Goal: Feedback & Contribution: Contribute content

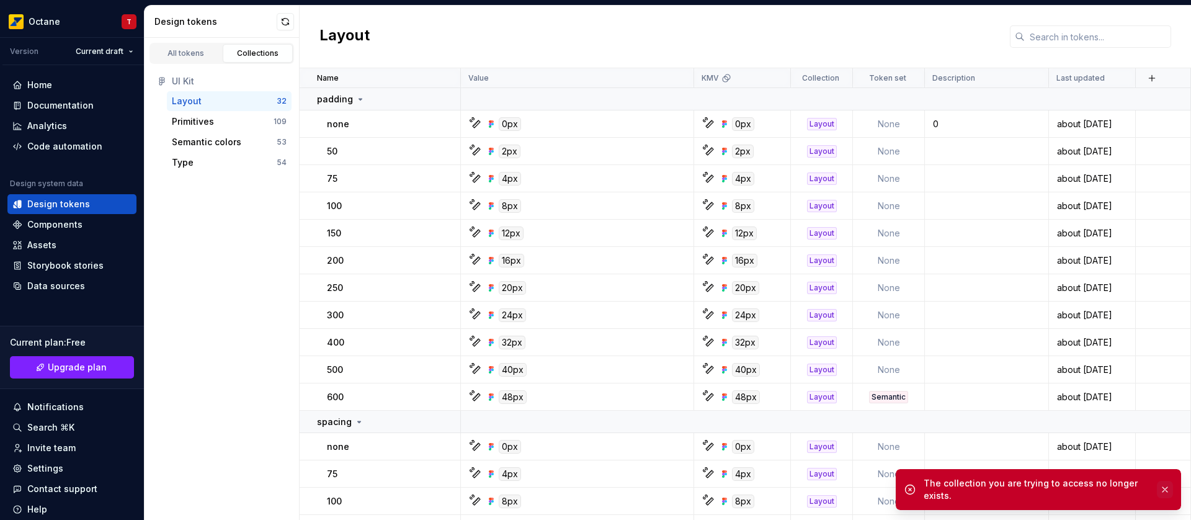
click at [1168, 490] on button "button" at bounding box center [1165, 489] width 16 height 17
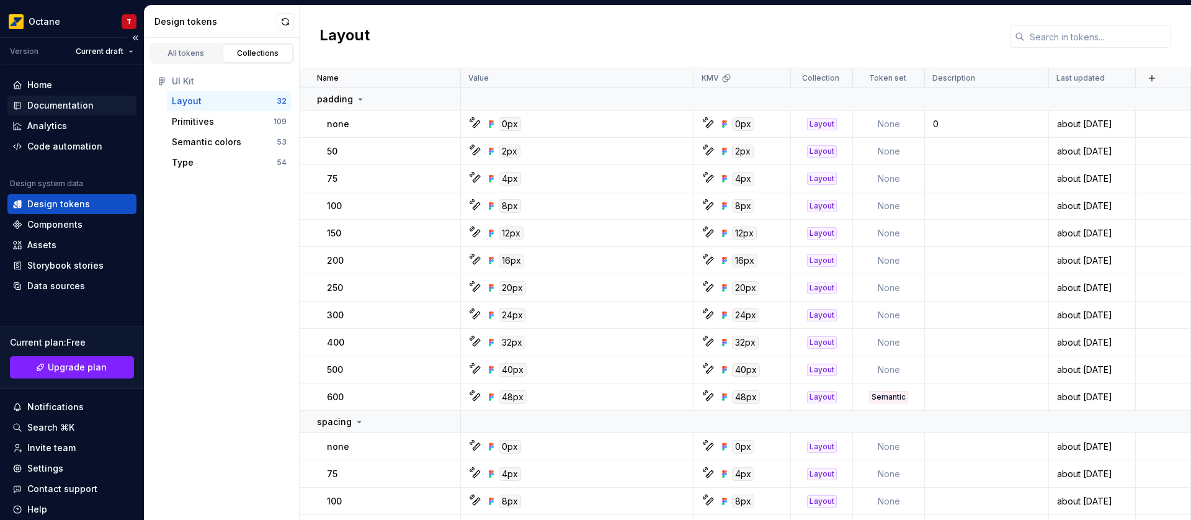
click at [83, 104] on div "Documentation" at bounding box center [60, 105] width 66 height 12
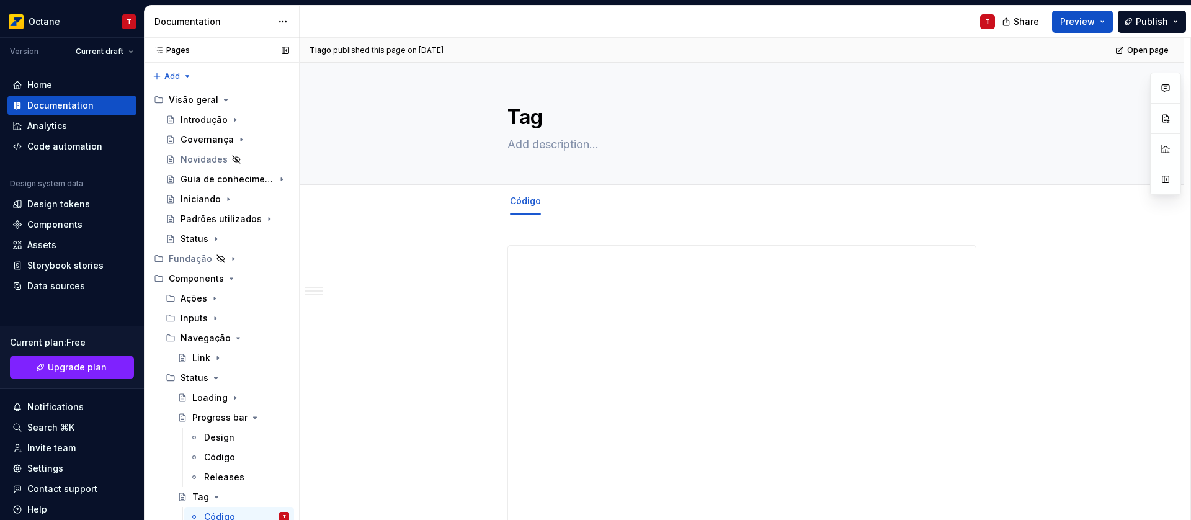
click at [229, 277] on icon "Page tree" at bounding box center [231, 278] width 10 height 10
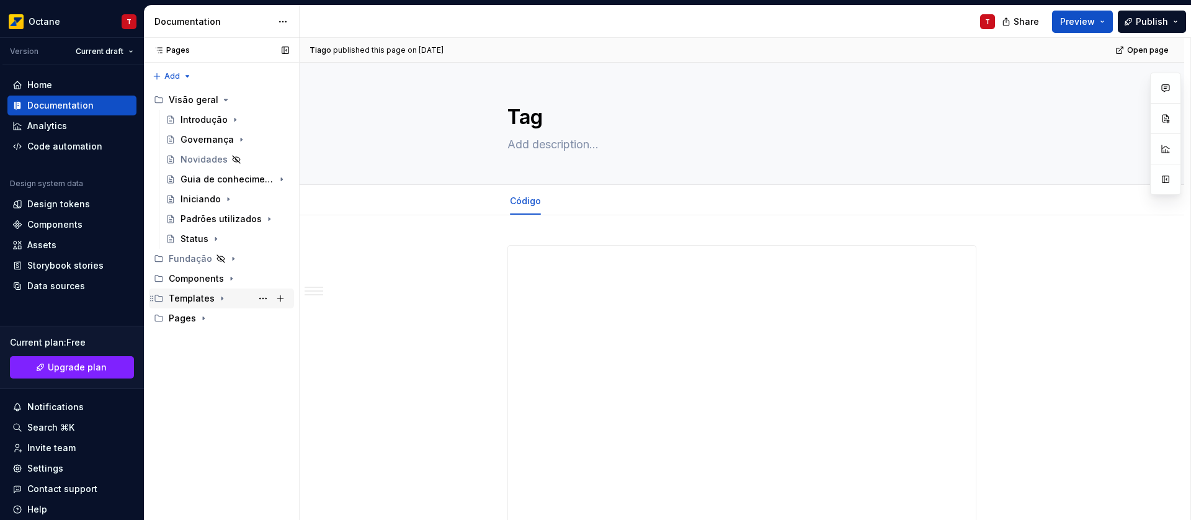
click at [220, 300] on icon "Page tree" at bounding box center [222, 298] width 10 height 10
click at [280, 296] on button "Page tree" at bounding box center [280, 298] width 17 height 17
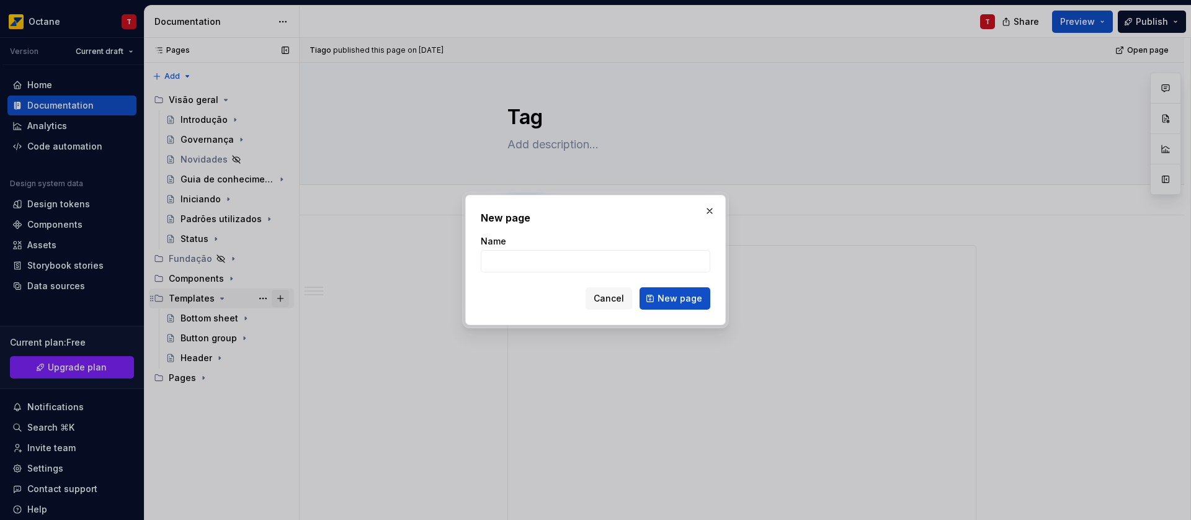
type textarea "*"
type input "Carousel"
click button "New page" at bounding box center [674, 298] width 71 height 22
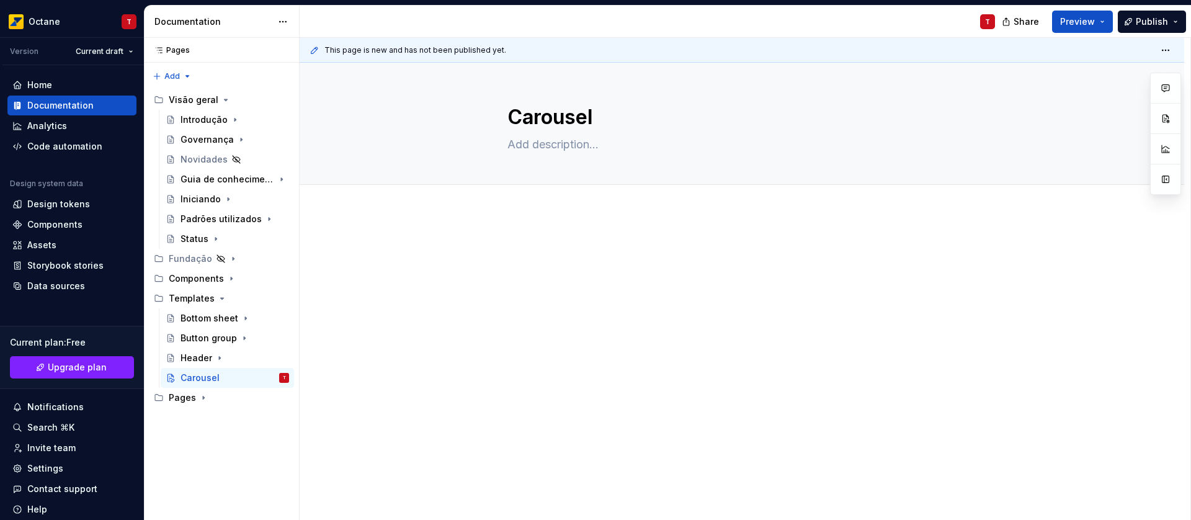
click at [585, 212] on div at bounding box center [742, 335] width 884 height 247
click at [531, 246] on p at bounding box center [741, 249] width 469 height 15
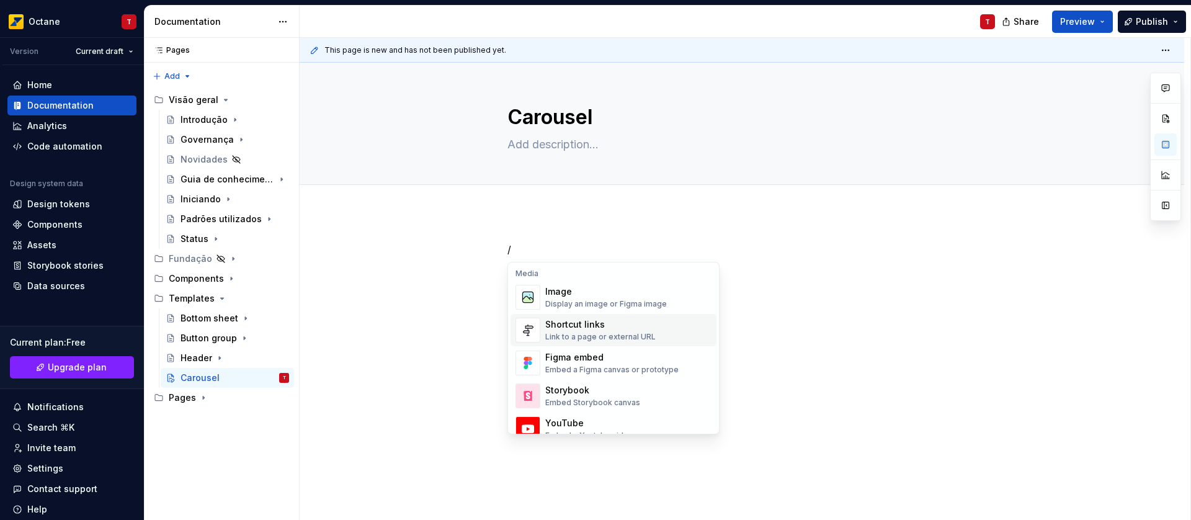
scroll to position [536, 0]
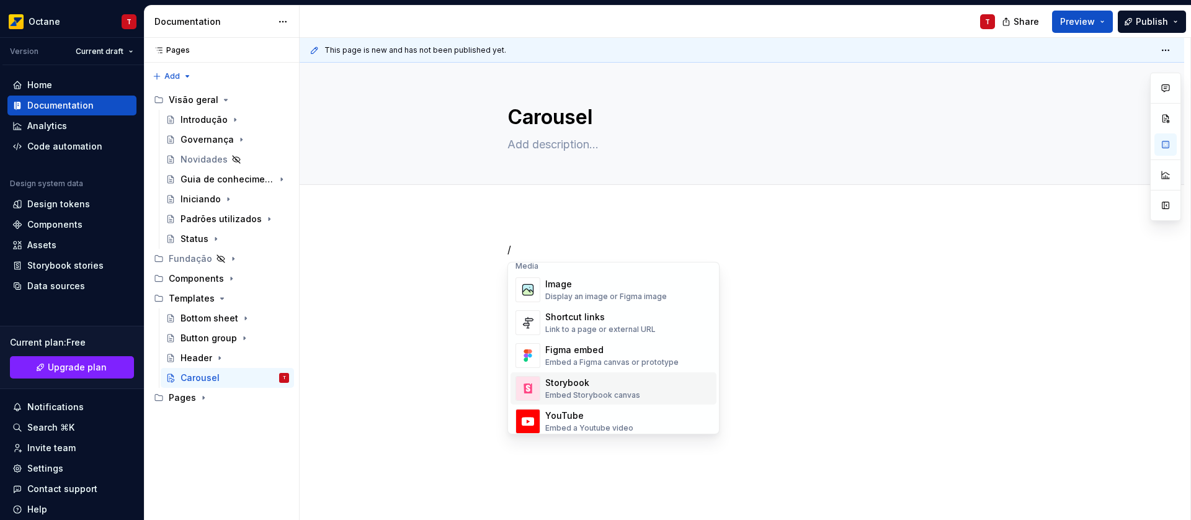
click at [621, 394] on div "Embed Storybook canvas" at bounding box center [592, 395] width 95 height 10
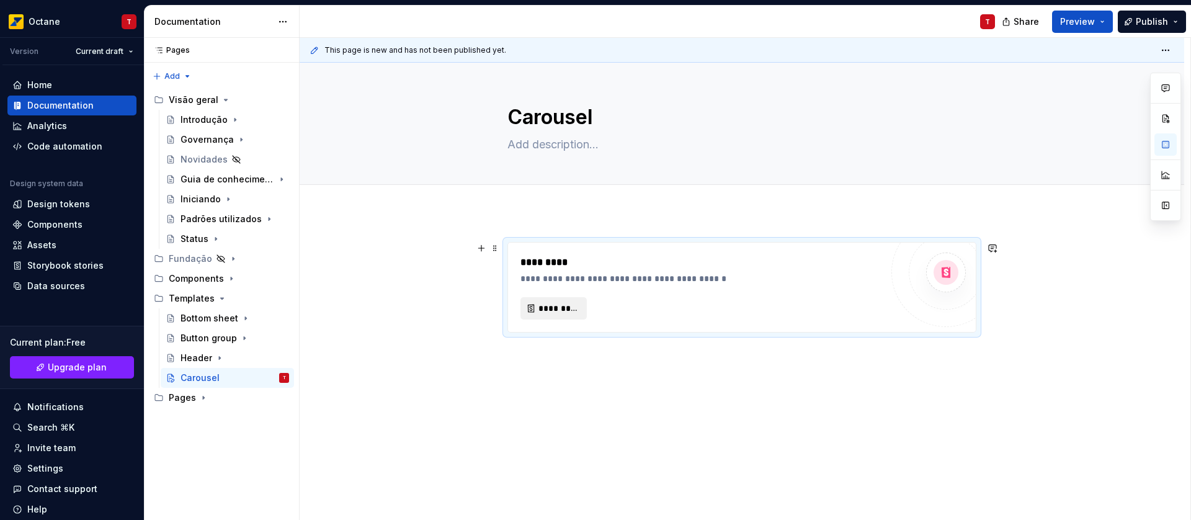
click at [565, 309] on span "*********" at bounding box center [558, 308] width 40 height 12
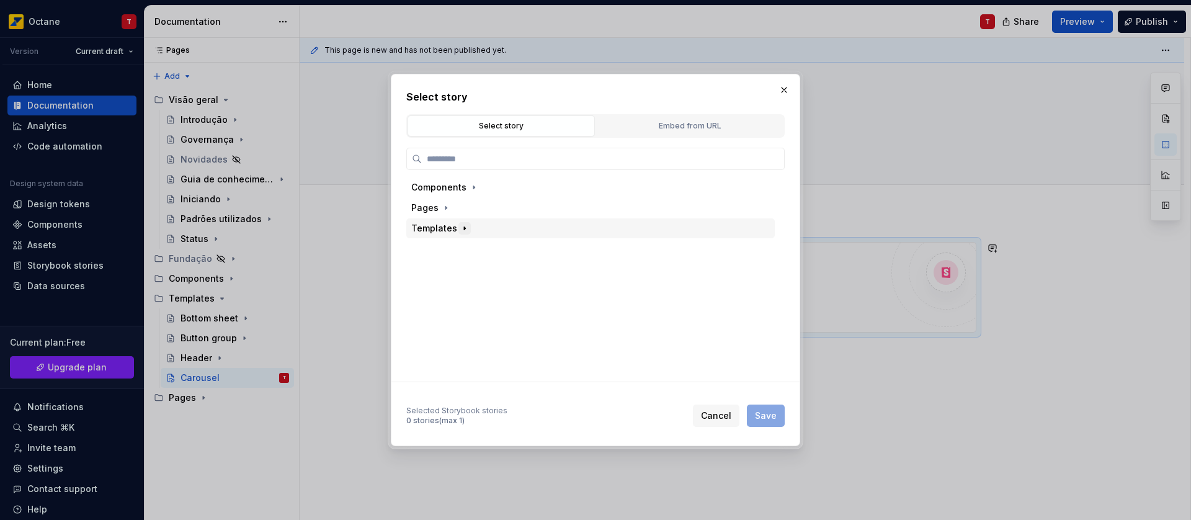
click at [464, 228] on icon "button" at bounding box center [465, 228] width 10 height 10
click at [484, 289] on icon "button" at bounding box center [484, 289] width 1 height 3
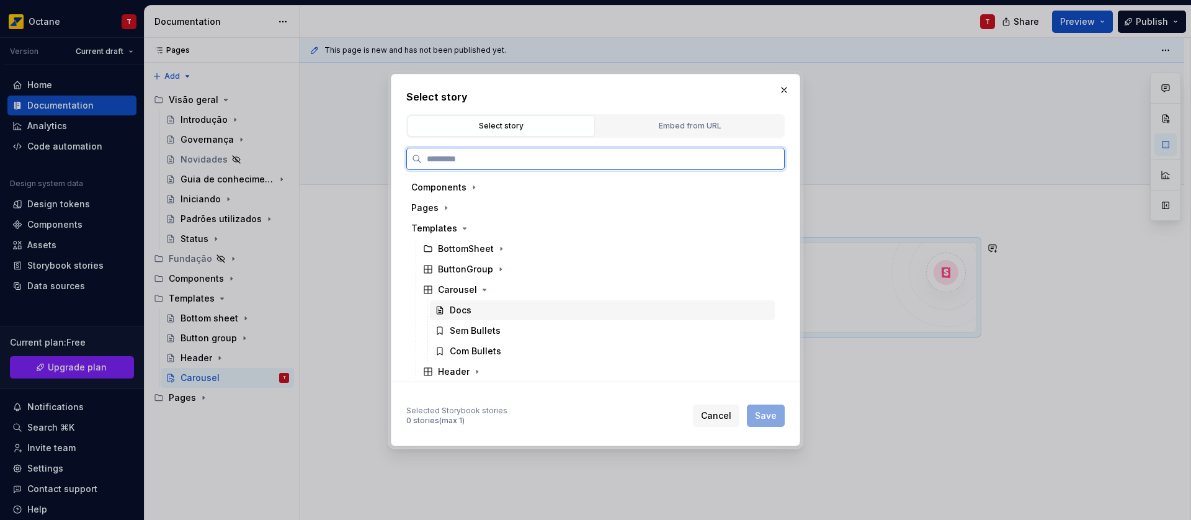
click at [557, 310] on div "Docs" at bounding box center [602, 310] width 345 height 20
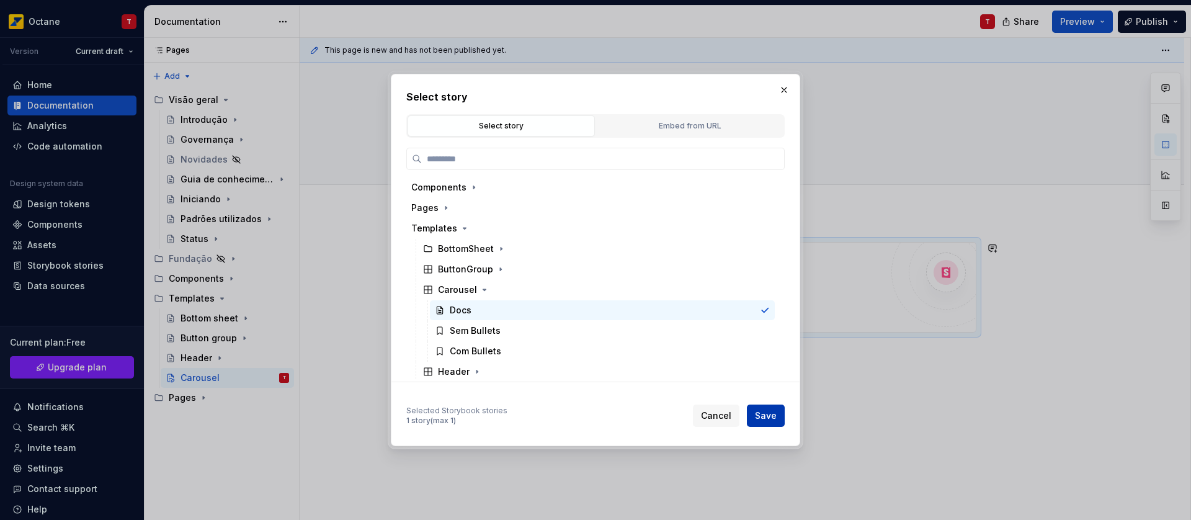
click at [771, 417] on span "Save" at bounding box center [766, 415] width 22 height 12
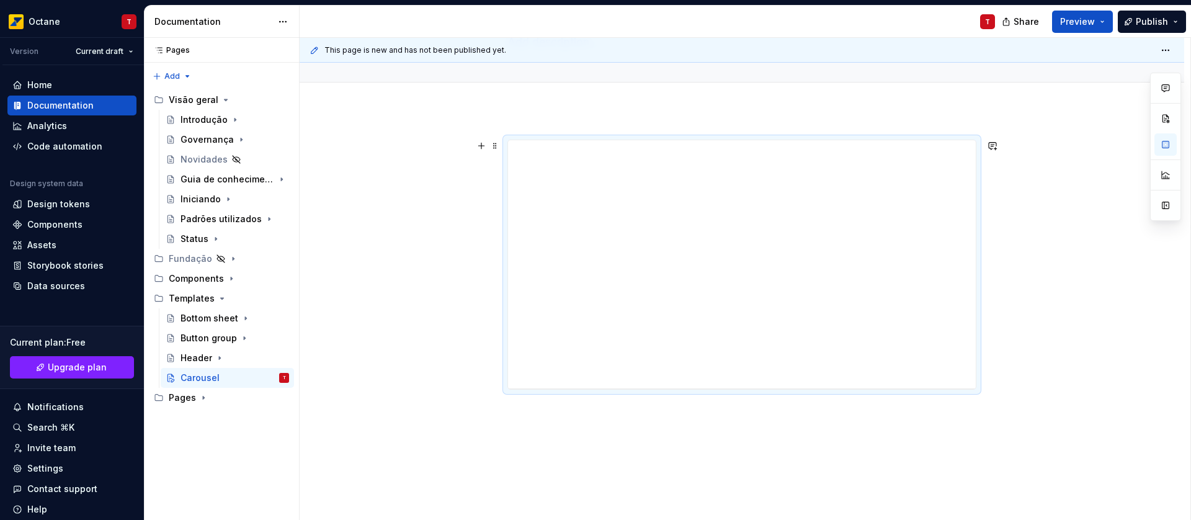
scroll to position [104, 0]
drag, startPoint x: 740, startPoint y: 385, endPoint x: 745, endPoint y: 473, distance: 87.6
click at [745, 473] on div at bounding box center [742, 473] width 20 height 2
drag, startPoint x: 743, startPoint y: 471, endPoint x: 740, endPoint y: 494, distance: 22.5
click at [740, 497] on div at bounding box center [742, 497] width 20 height 2
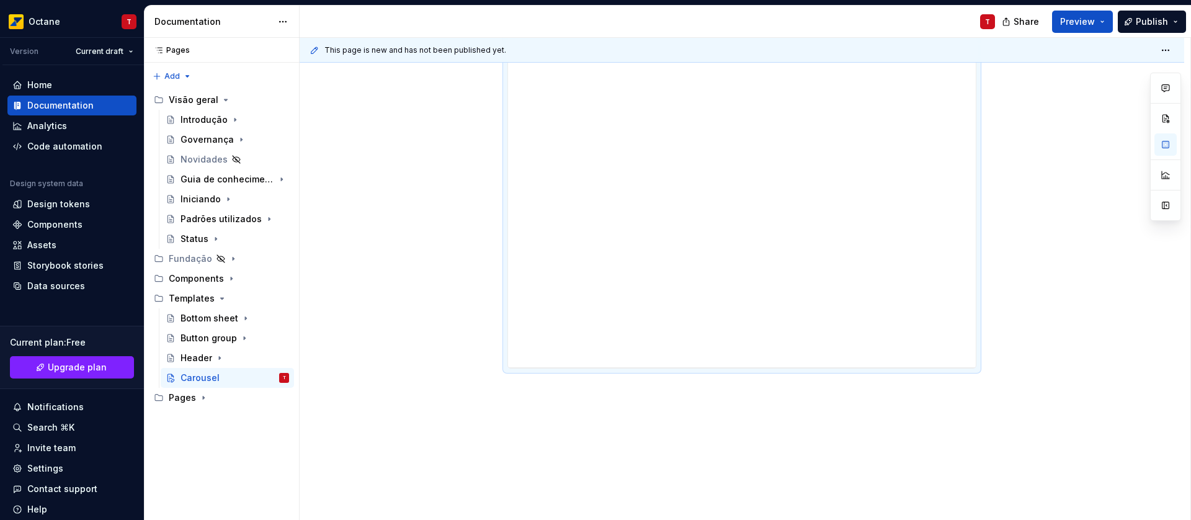
scroll to position [241, 0]
drag, startPoint x: 742, startPoint y: 358, endPoint x: 744, endPoint y: 401, distance: 42.2
click at [744, 401] on div at bounding box center [742, 401] width 20 height 2
click at [1084, 152] on div at bounding box center [742, 309] width 884 height 602
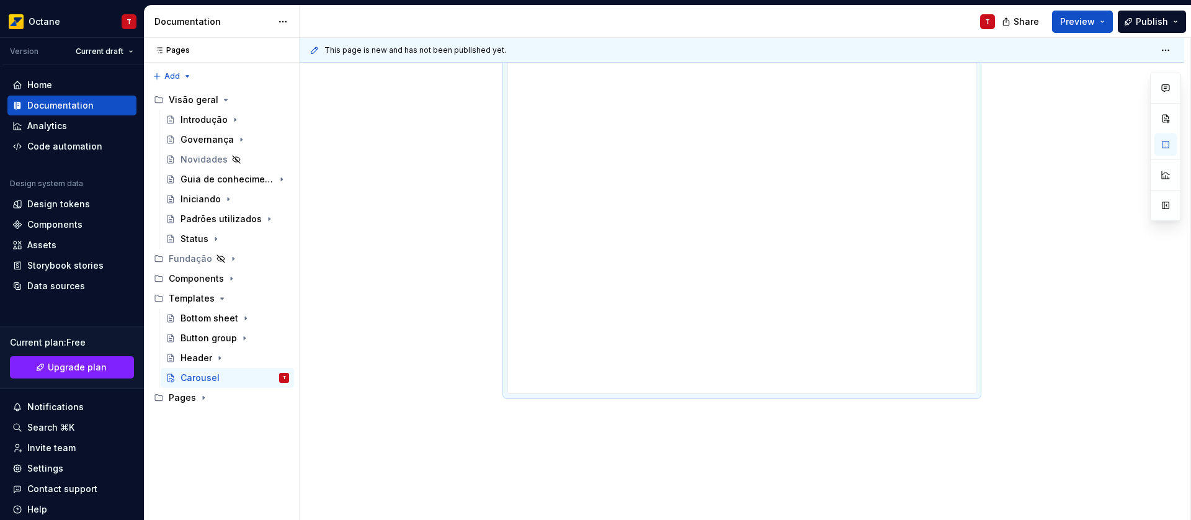
scroll to position [293, 0]
type textarea "*"
click at [554, 400] on div at bounding box center [742, 220] width 884 height 602
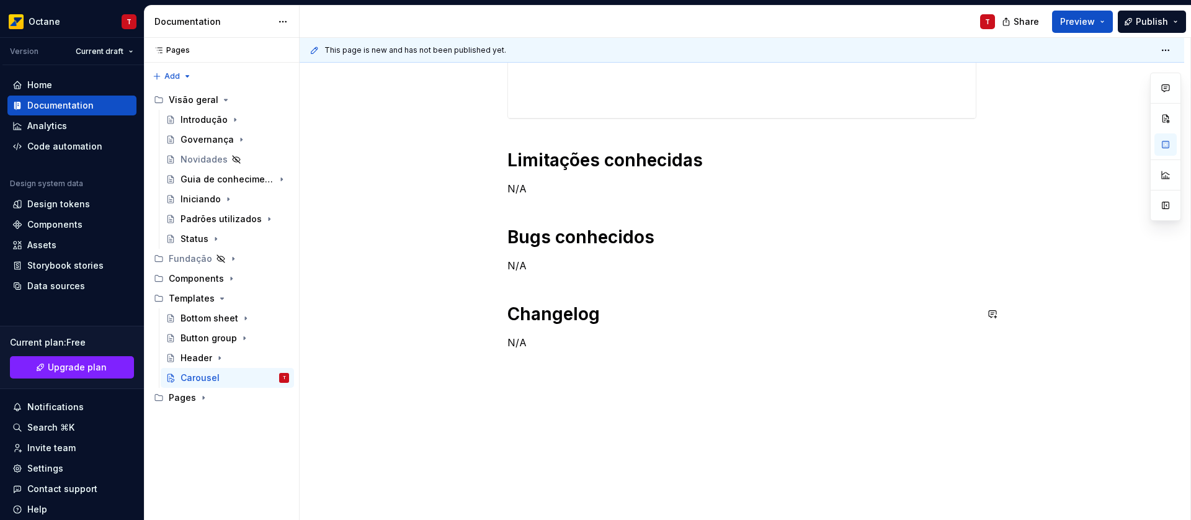
scroll to position [500, 0]
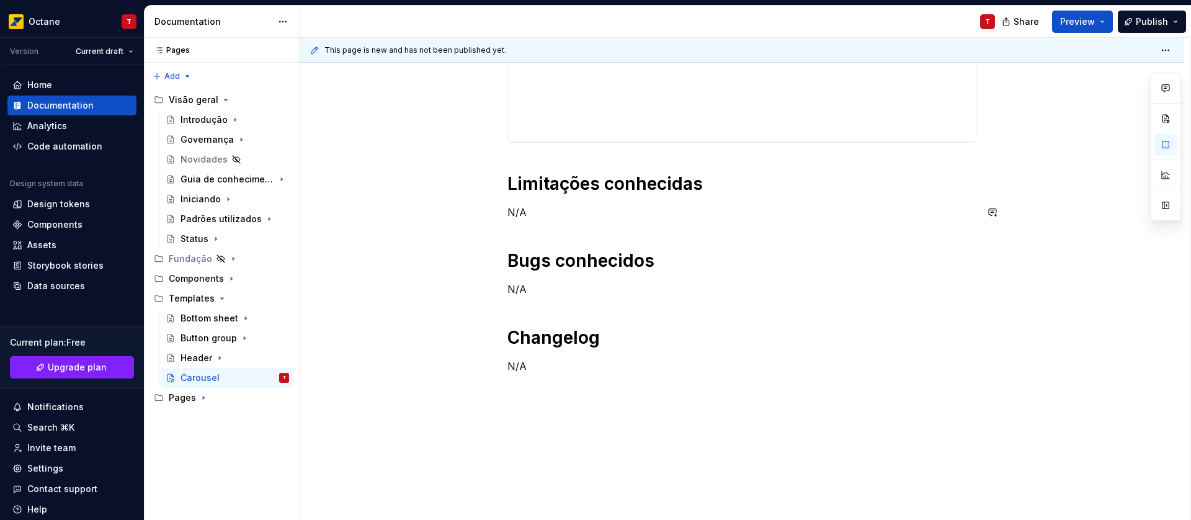
click at [538, 200] on div "Limitações conhecidas N/A Bugs conhecidos N/A Changelog N/A" at bounding box center [741, 57] width 469 height 632
click at [531, 218] on p "N/A" at bounding box center [741, 212] width 469 height 15
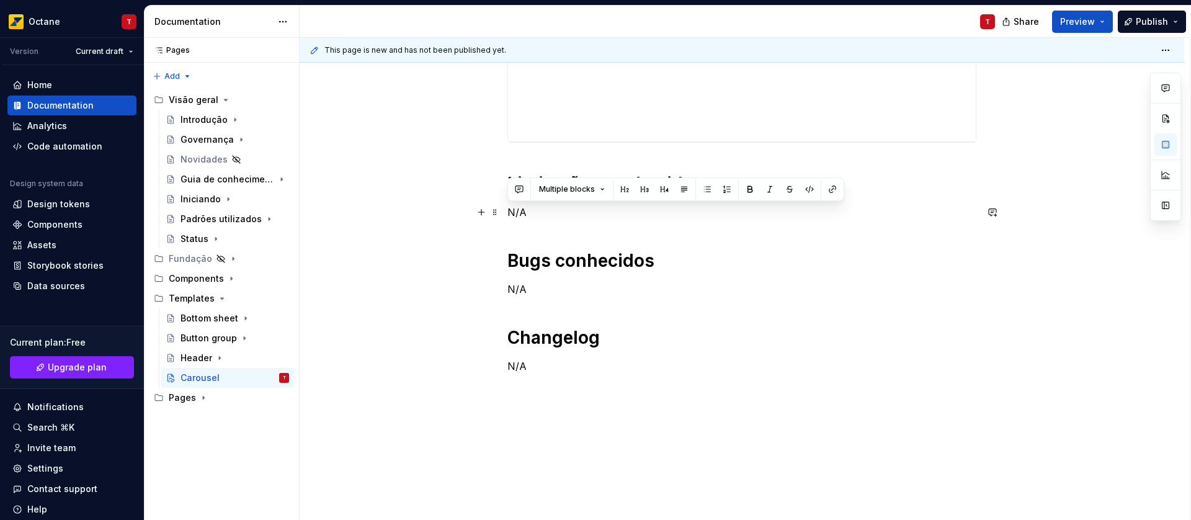
click at [531, 218] on p "N/A" at bounding box center [741, 212] width 469 height 15
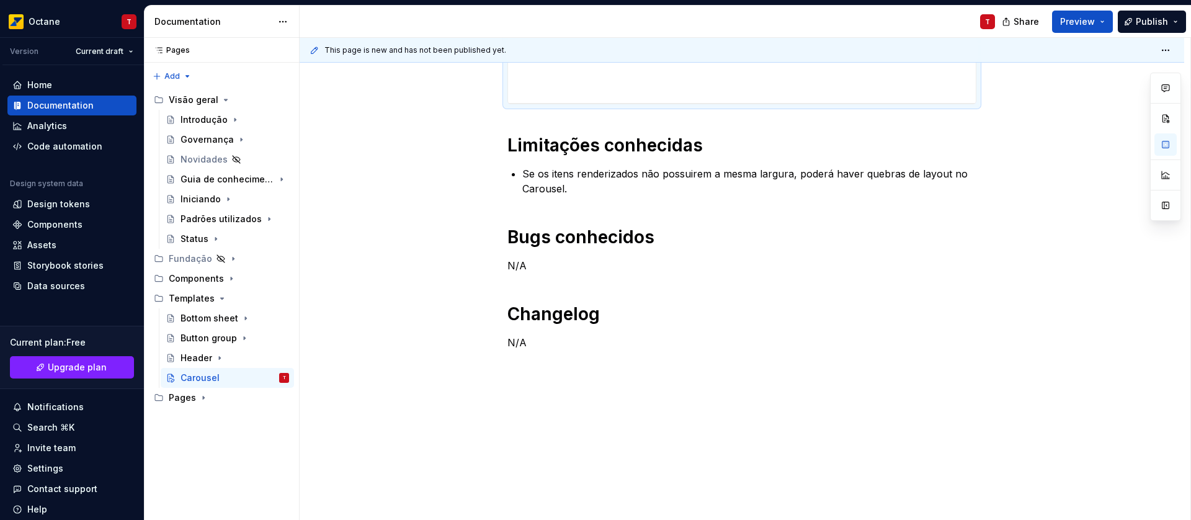
scroll to position [124, 0]
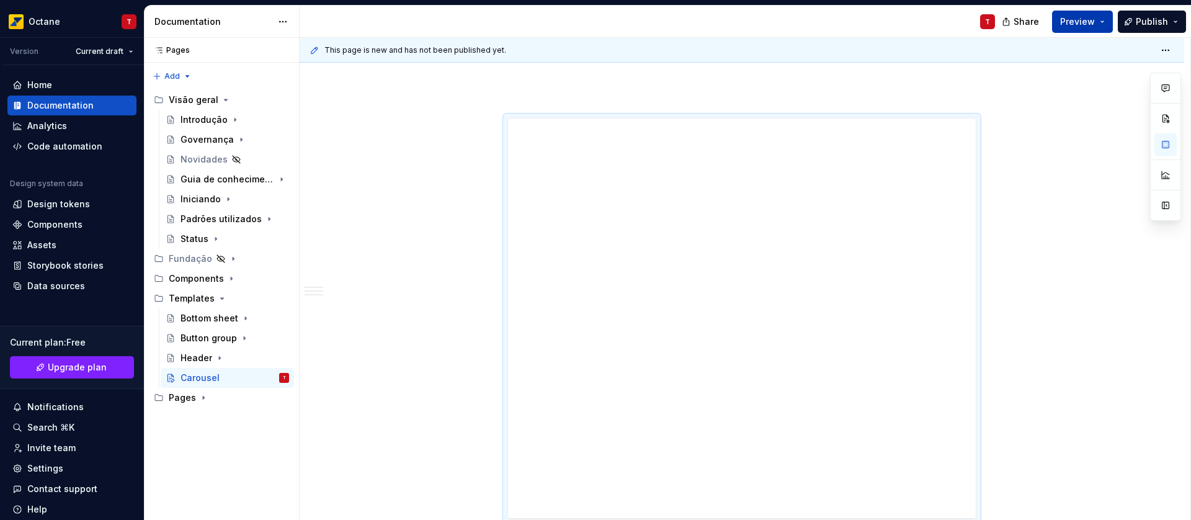
click at [1091, 30] on button "Preview" at bounding box center [1082, 22] width 61 height 22
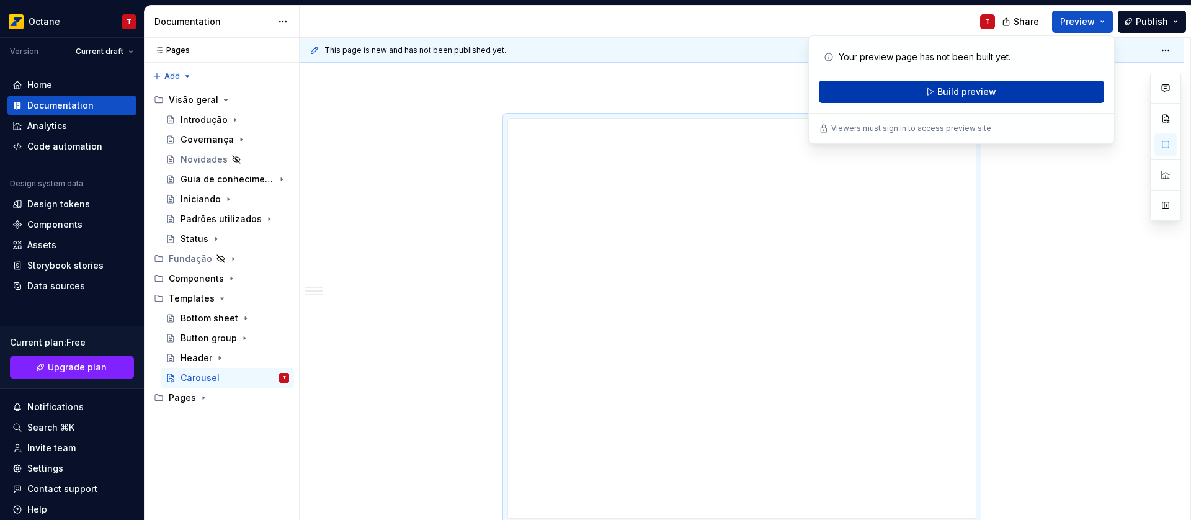
click at [1016, 91] on button "Build preview" at bounding box center [961, 92] width 285 height 22
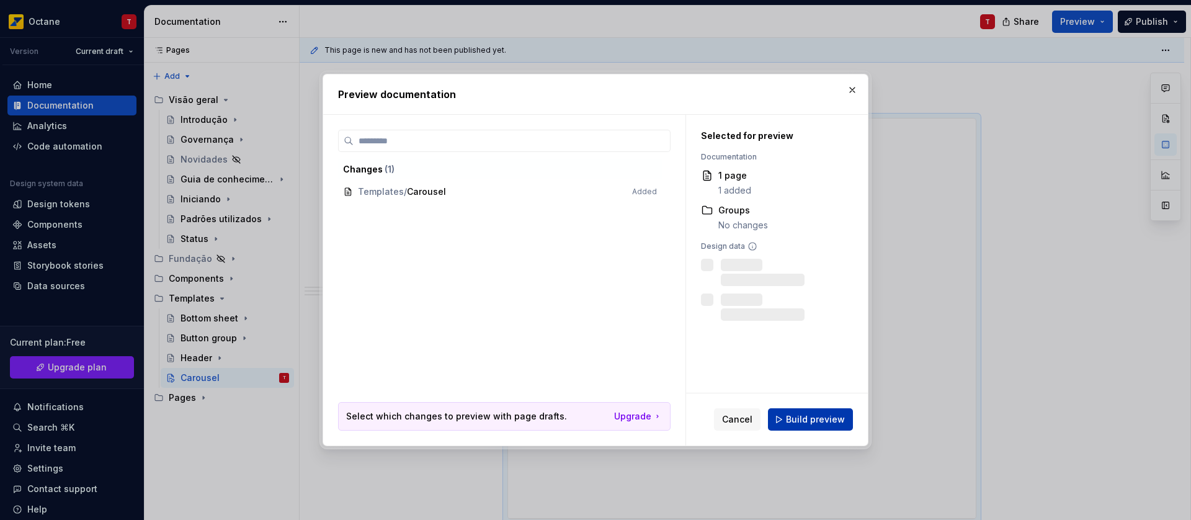
click at [814, 423] on span "Build preview" at bounding box center [815, 419] width 59 height 12
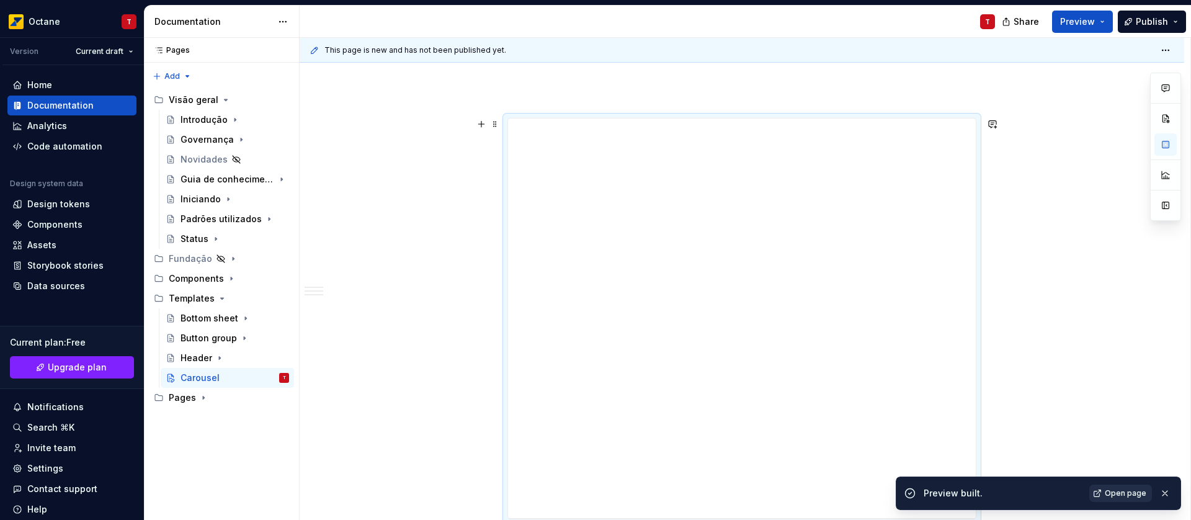
click at [1104, 488] on link "Open page" at bounding box center [1120, 492] width 63 height 17
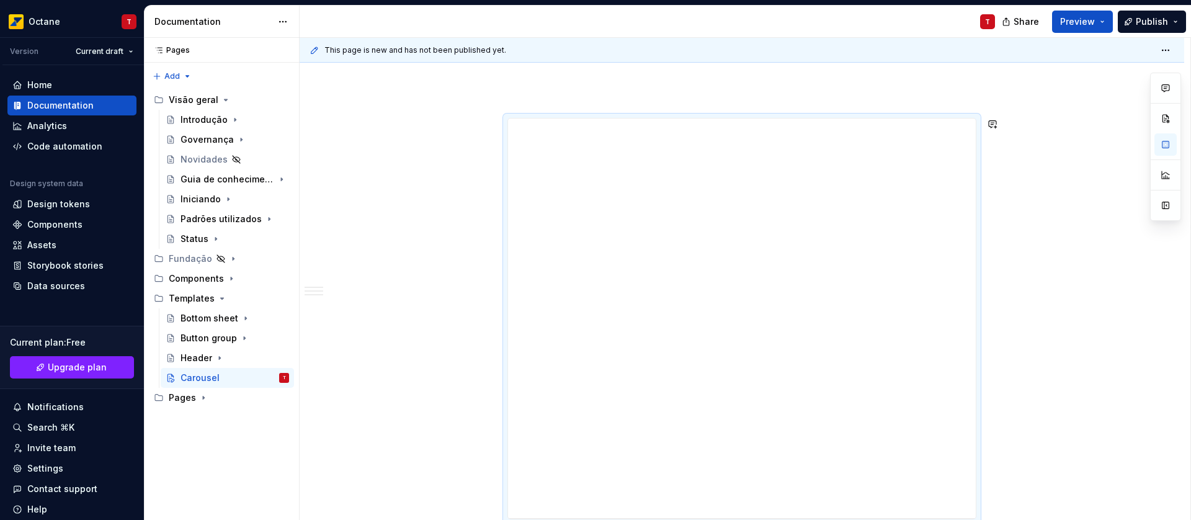
scroll to position [0, 0]
click at [1149, 20] on span "Publish" at bounding box center [1152, 22] width 32 height 12
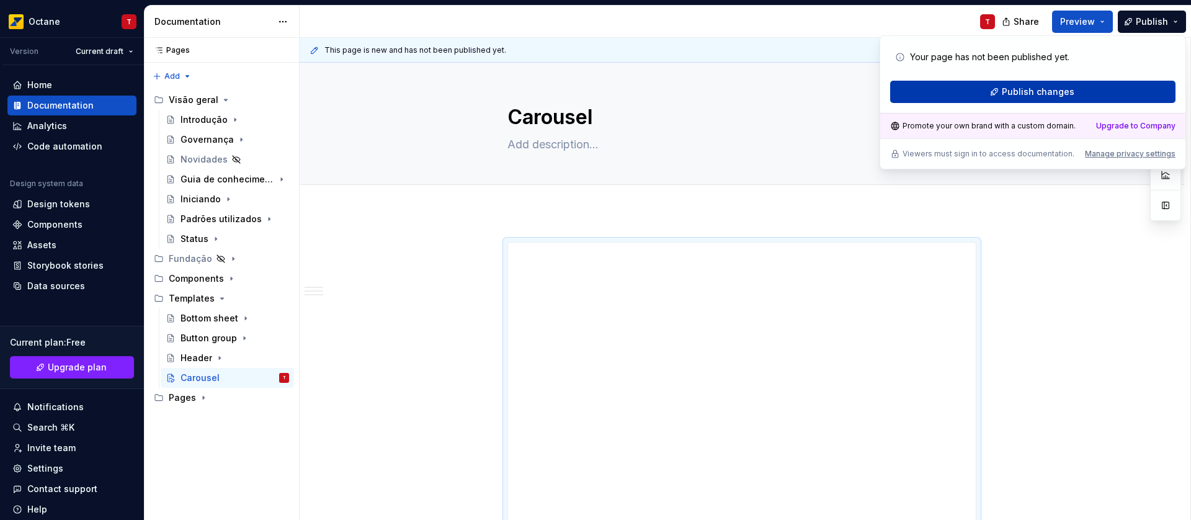
click at [1052, 89] on span "Publish changes" at bounding box center [1038, 92] width 73 height 12
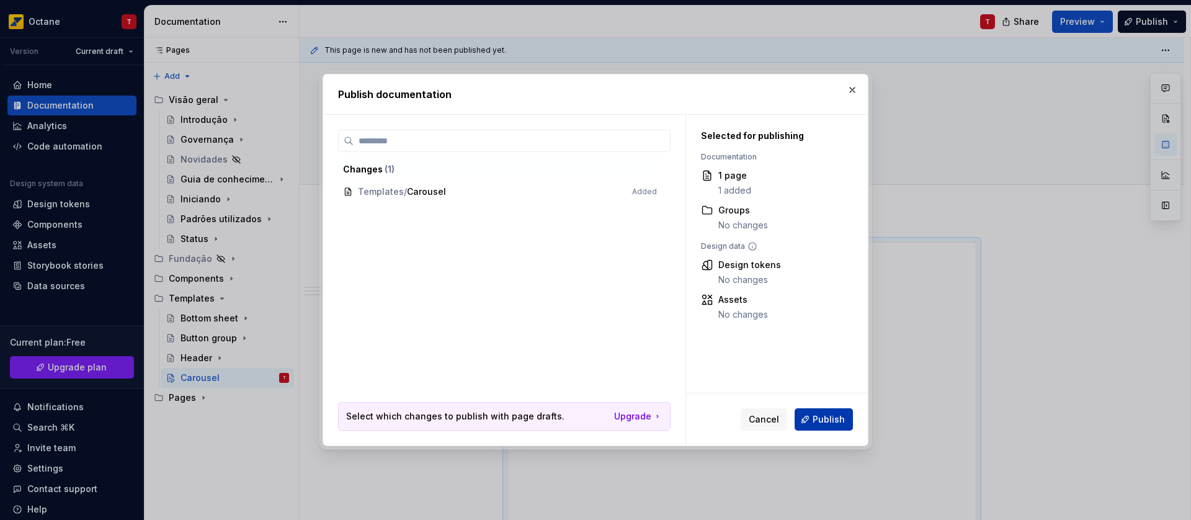
click at [820, 413] on span "Publish" at bounding box center [828, 419] width 32 height 12
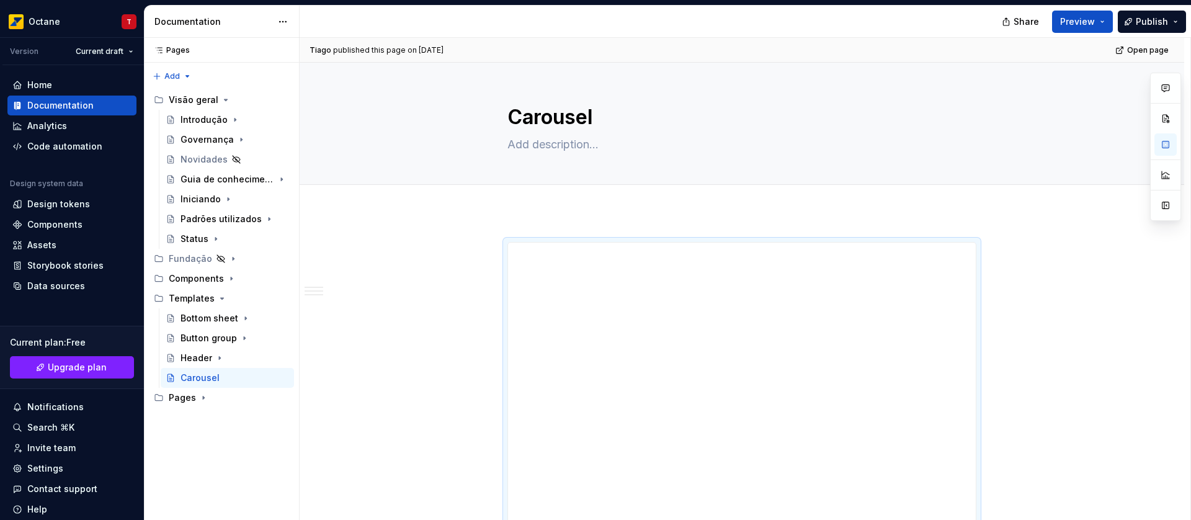
type textarea "*"
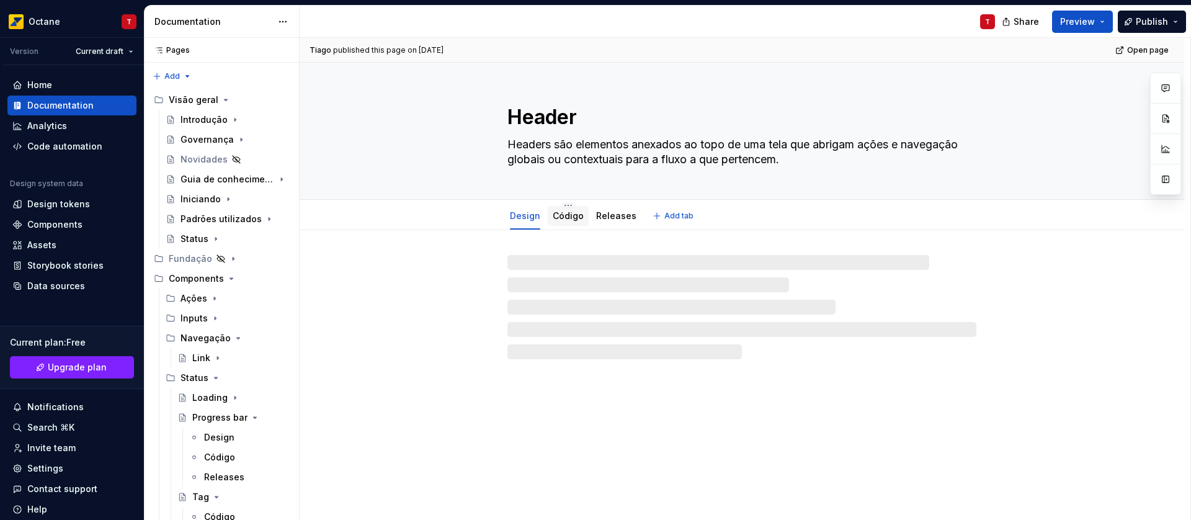
click at [568, 216] on link "Código" at bounding box center [568, 215] width 31 height 11
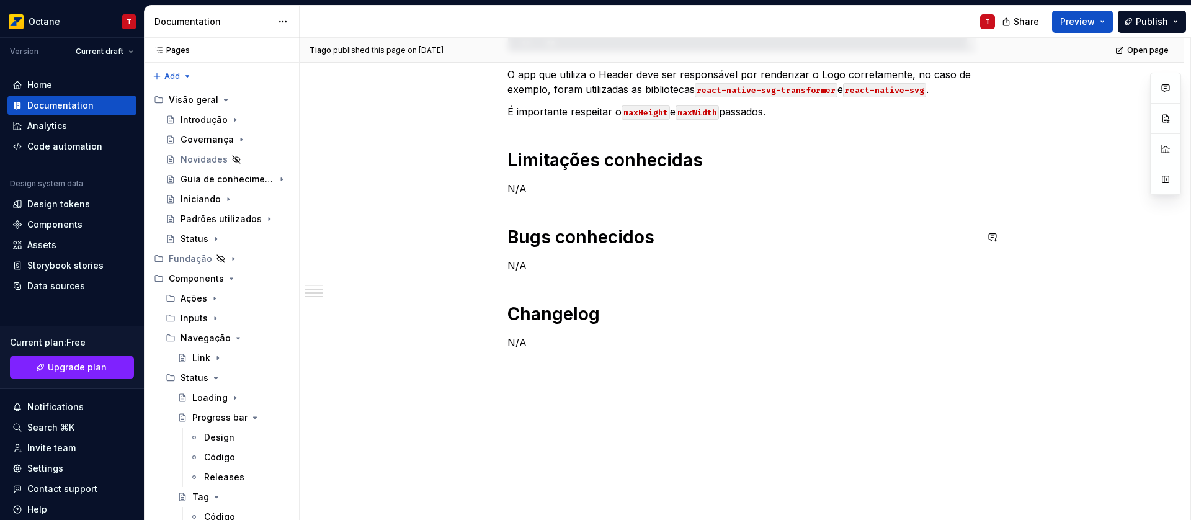
scroll to position [842, 0]
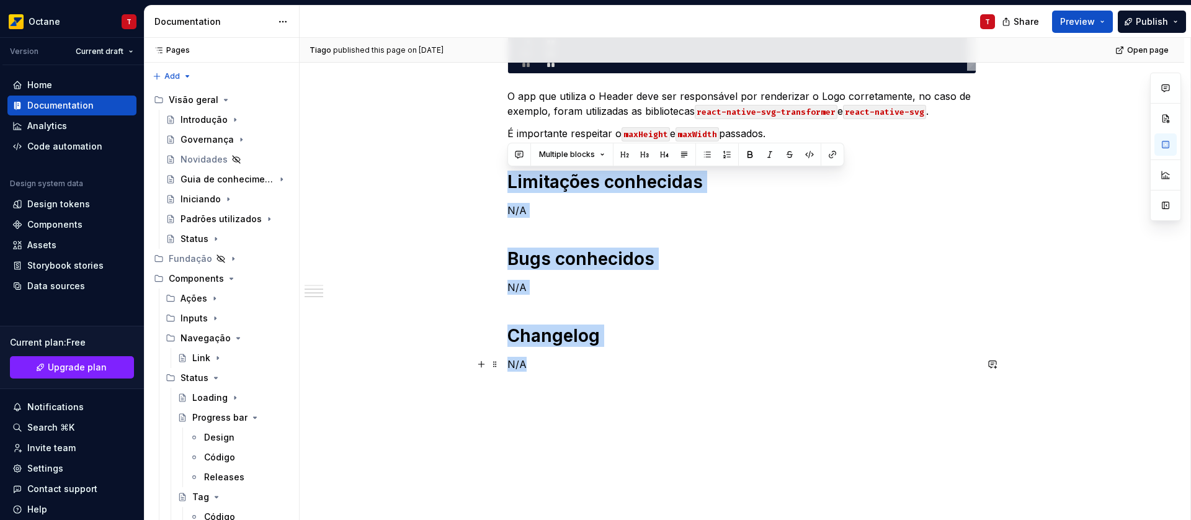
drag, startPoint x: 509, startPoint y: 182, endPoint x: 574, endPoint y: 361, distance: 190.7
copy div "Limitações conhecidas N/A Bugs conhecidos N/A Changelog N/A"
type textarea "*"
